Goal: Download file/media

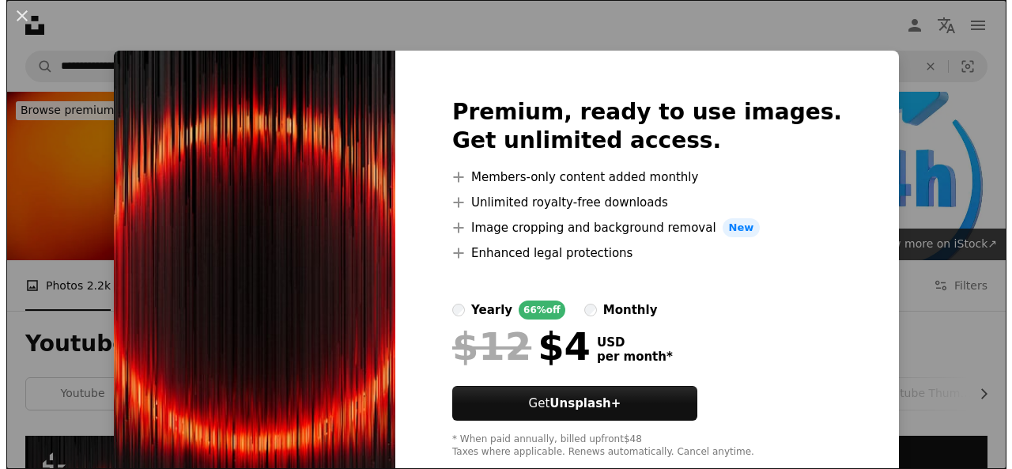
scroll to position [288, 0]
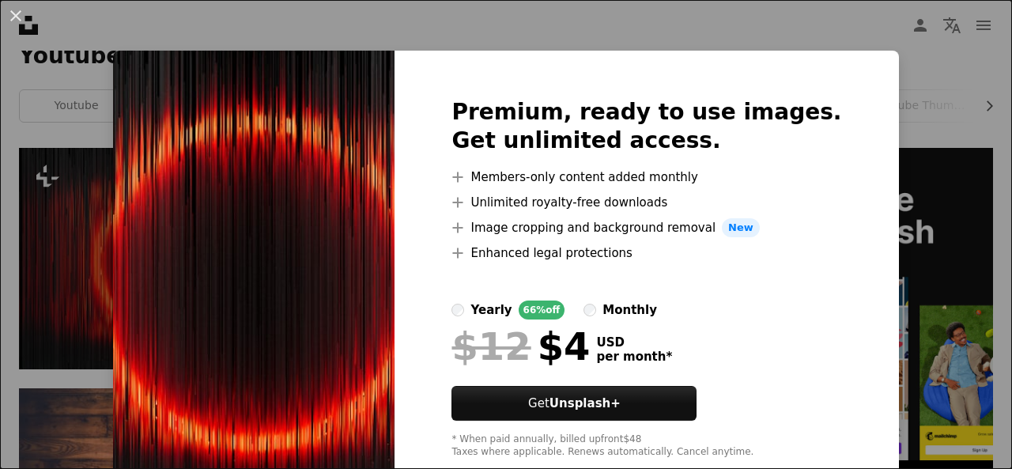
click at [959, 112] on div "An X shape Premium, ready to use images. Get unlimited access. A plus sign Memb…" at bounding box center [506, 234] width 1012 height 469
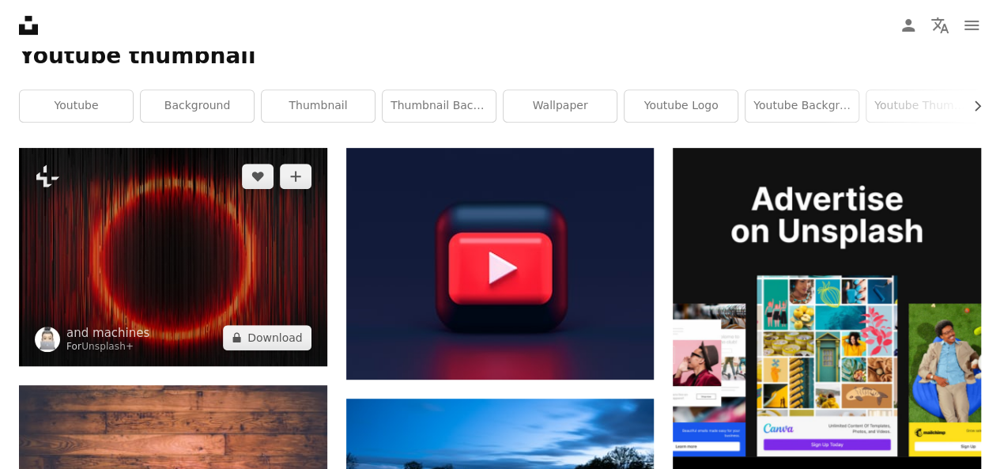
click at [75, 267] on img at bounding box center [173, 257] width 308 height 218
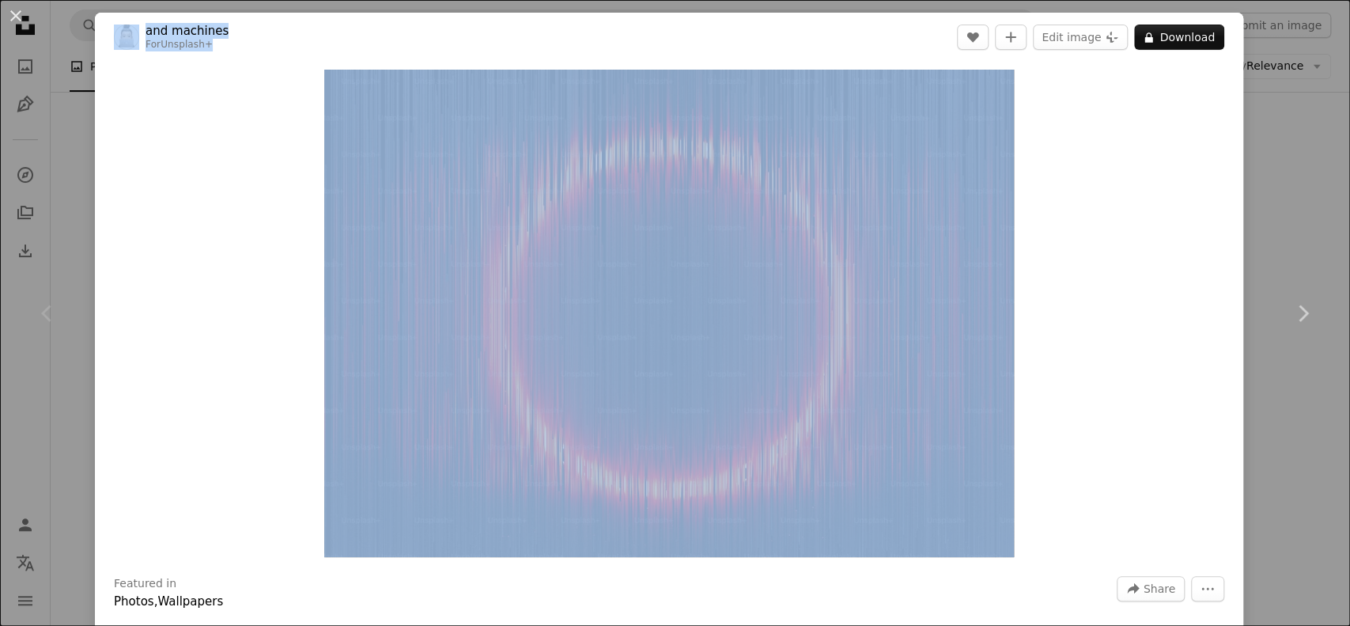
drag, startPoint x: 1223, startPoint y: 118, endPoint x: 168, endPoint y: -70, distance: 1071.6
